Goal: Task Accomplishment & Management: Use online tool/utility

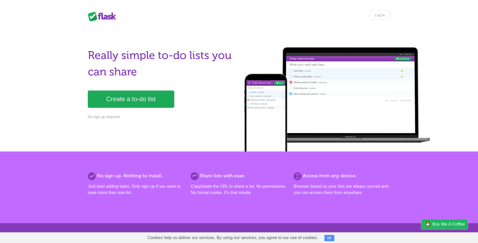
click at [129, 98] on link "Create a to-do list" at bounding box center [131, 99] width 86 height 17
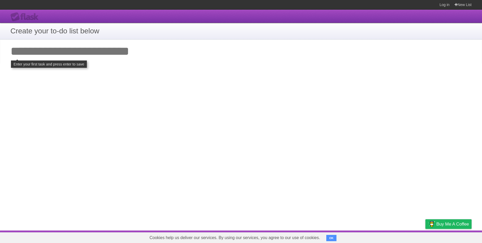
click at [22, 14] on div "Flask" at bounding box center [25, 16] width 31 height 9
click at [447, 3] on link "Log in" at bounding box center [445, 4] width 10 height 9
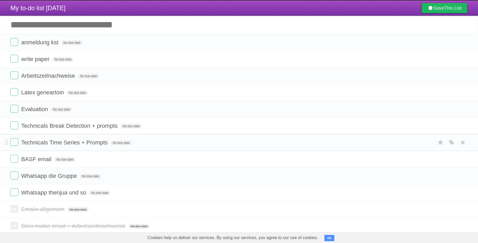
scroll to position [35, 0]
